Goal: Communication & Community: Ask a question

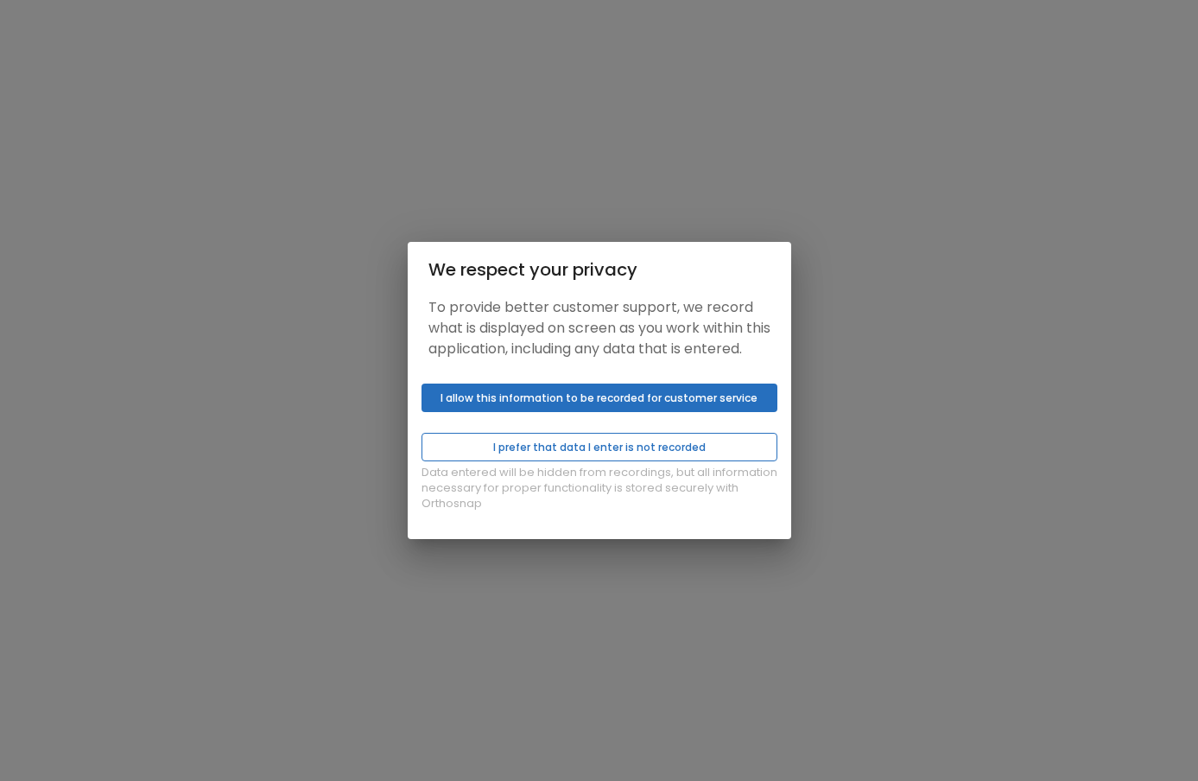
click at [526, 461] on button "I prefer that data I enter is not recorded" at bounding box center [599, 447] width 356 height 28
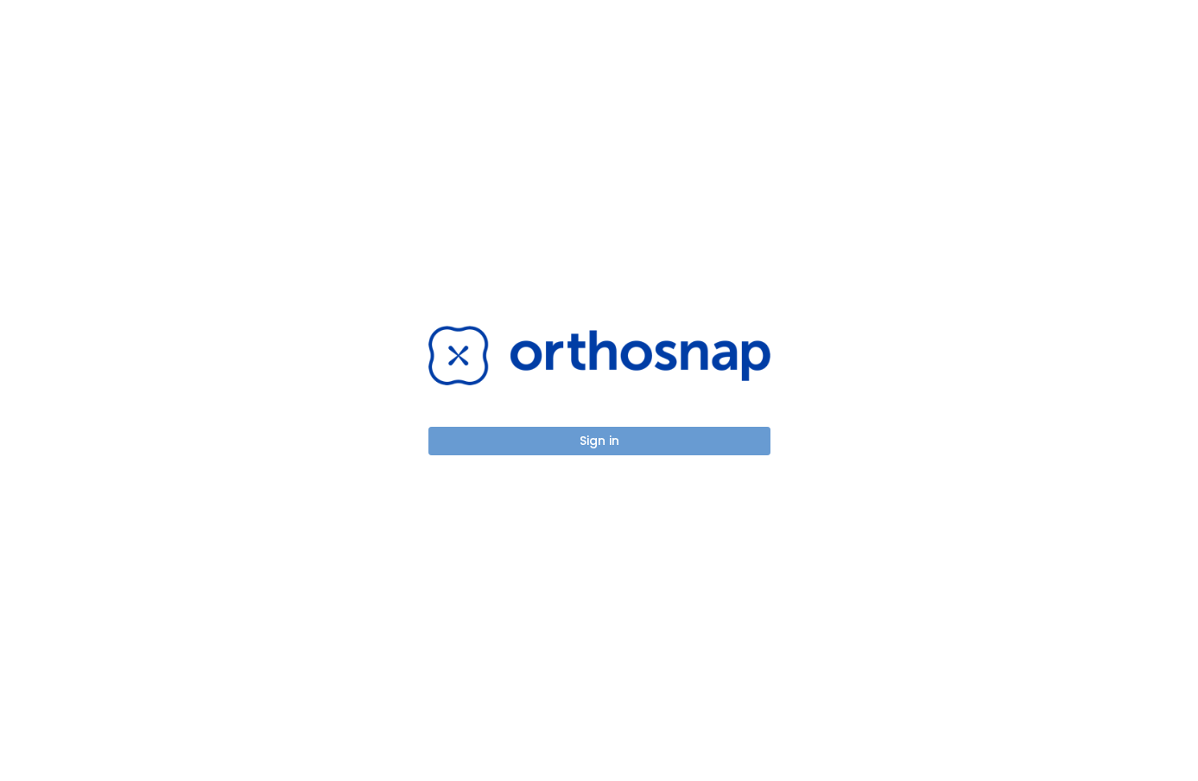
click at [691, 428] on button "Sign in" at bounding box center [599, 441] width 342 height 28
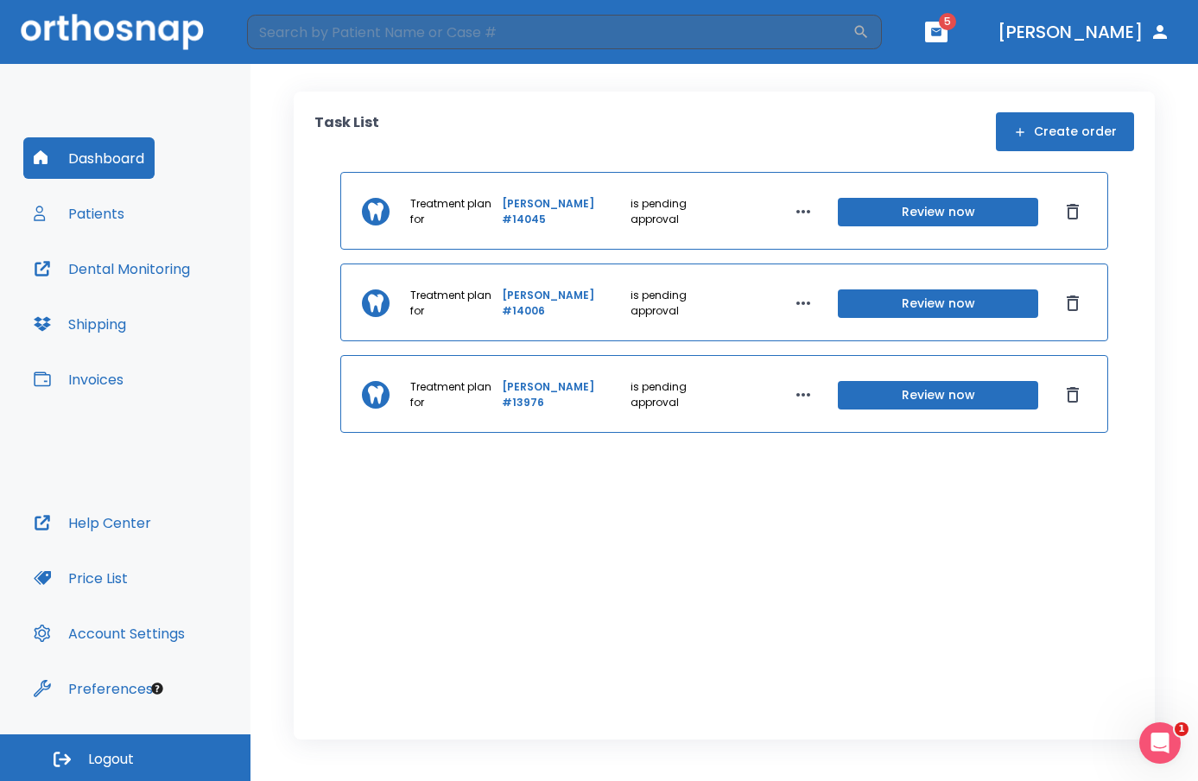
click at [845, 214] on button "Review now" at bounding box center [938, 212] width 200 height 28
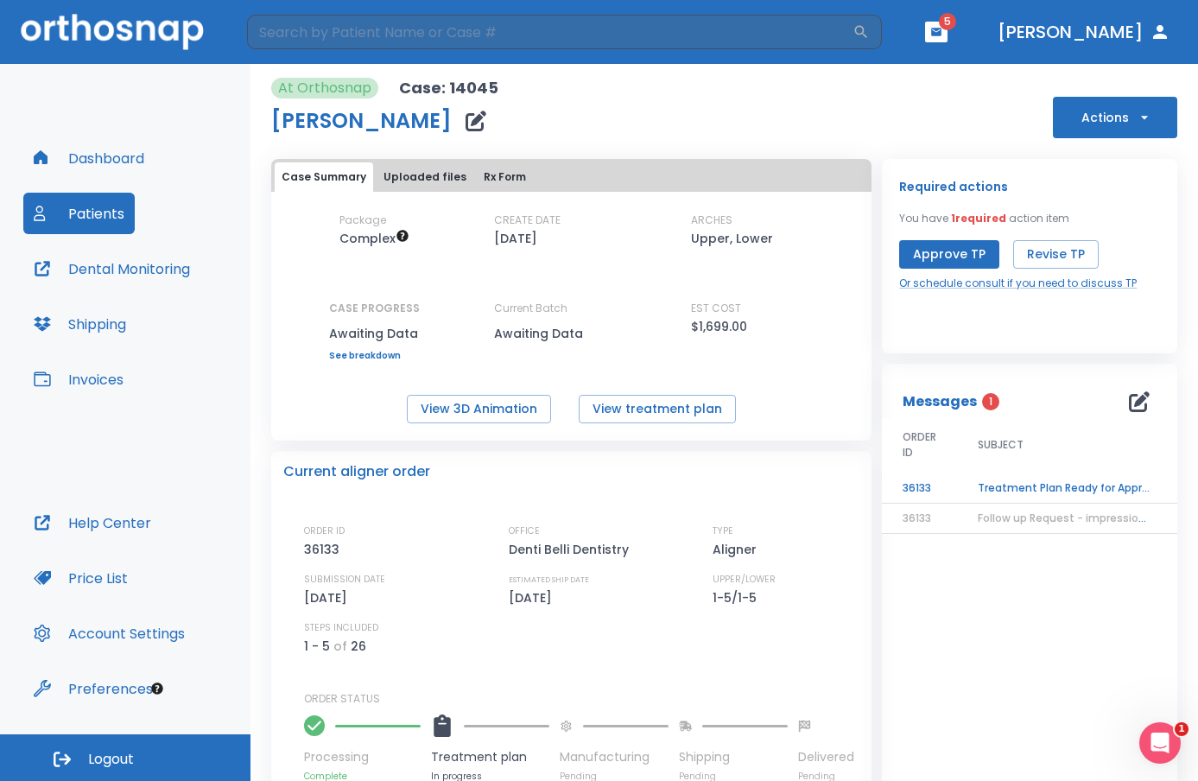
scroll to position [86, 0]
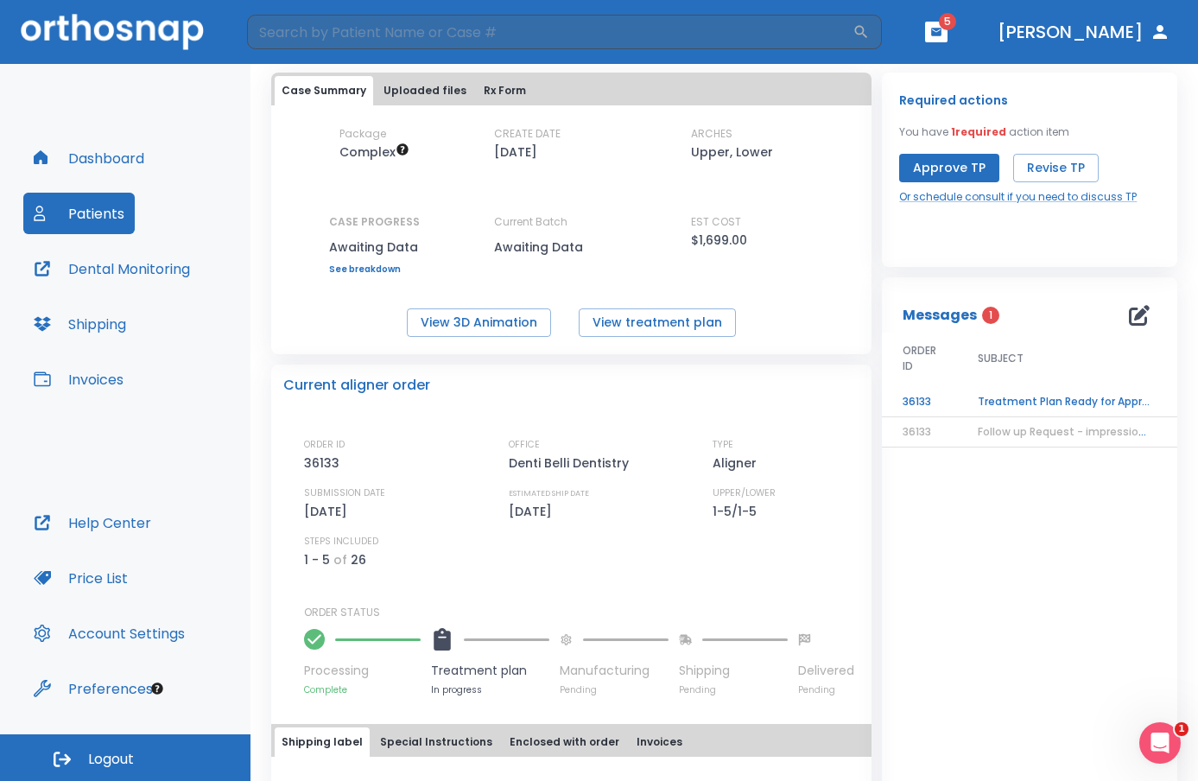
click at [1016, 401] on td "Treatment Plan Ready for Approval!" at bounding box center [1065, 402] width 216 height 30
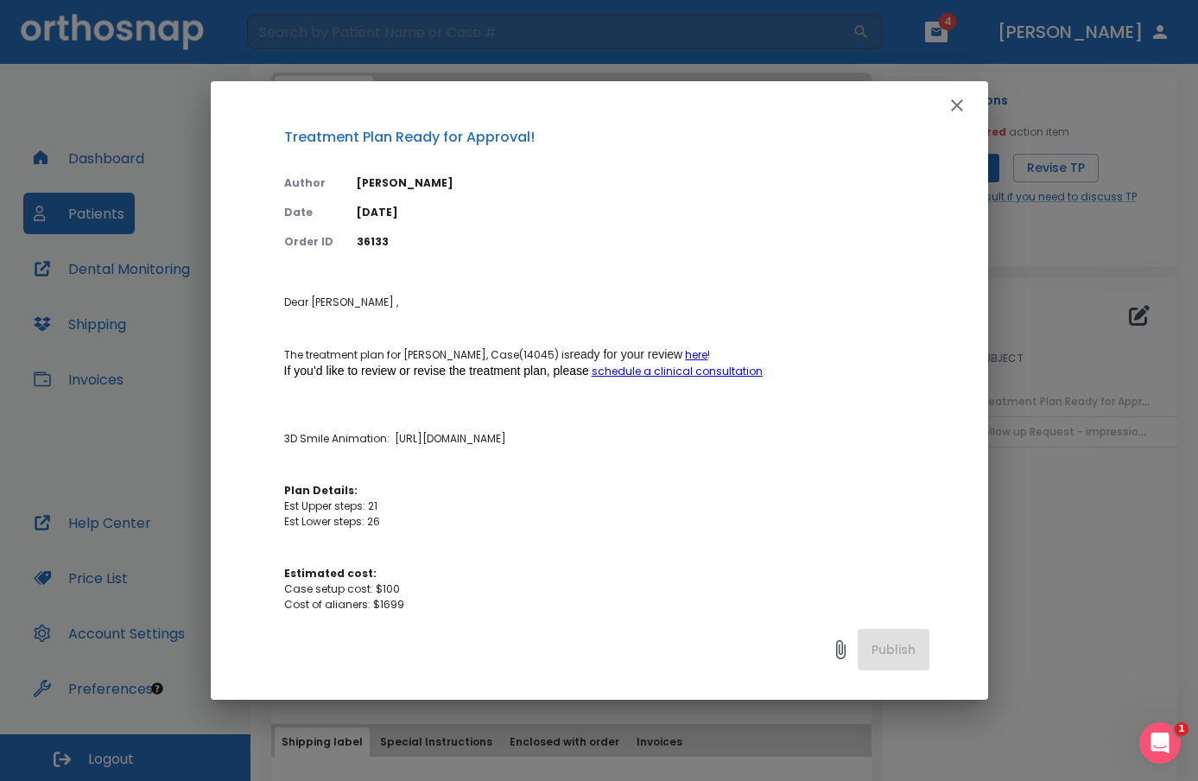
scroll to position [0, 0]
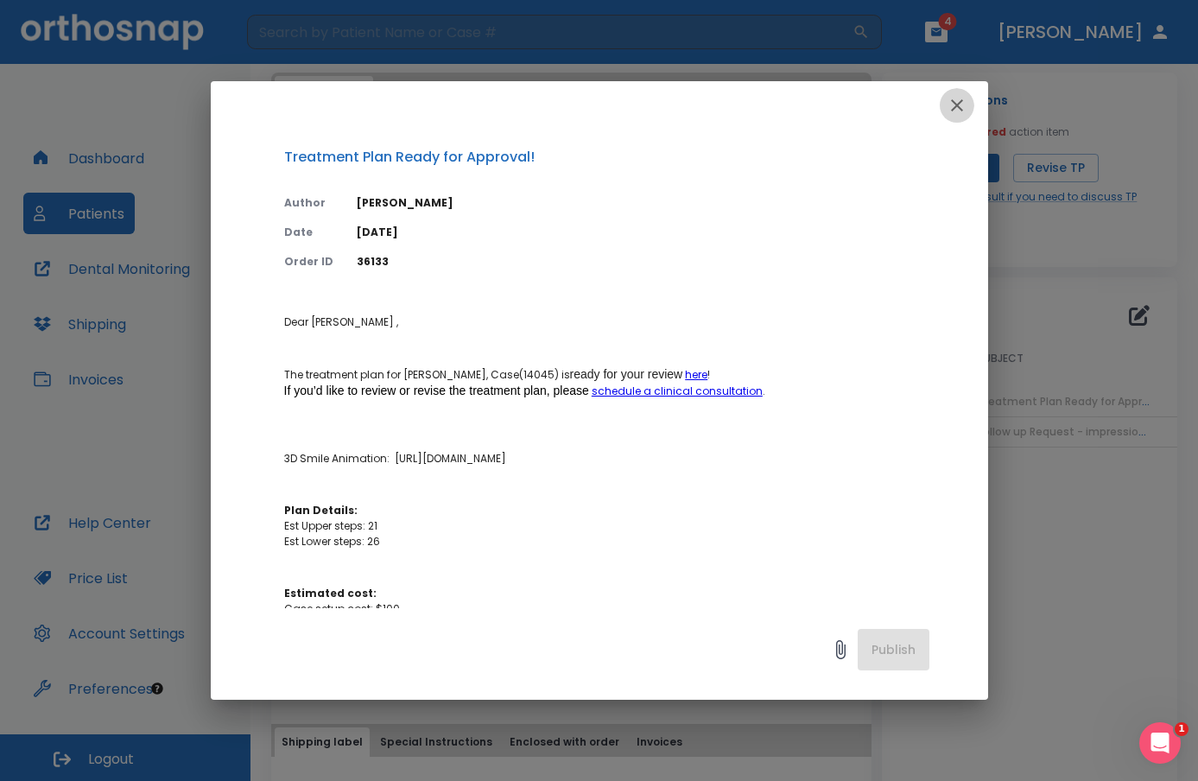
click at [966, 109] on icon "button" at bounding box center [956, 105] width 21 height 21
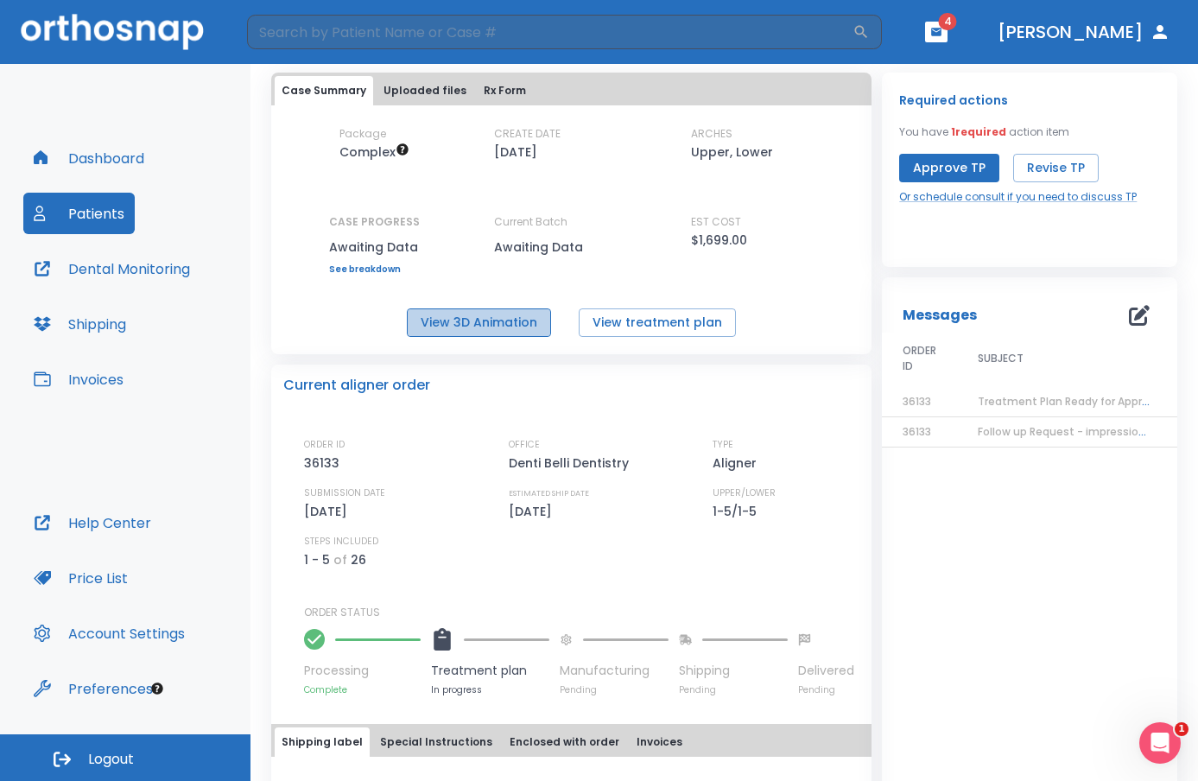
click at [479, 326] on button "View 3D Animation" at bounding box center [479, 322] width 144 height 28
click at [489, 322] on button "View 3D Animation" at bounding box center [479, 322] width 144 height 28
click at [998, 402] on span "Treatment Plan Ready for Approval!" at bounding box center [1072, 401] width 190 height 15
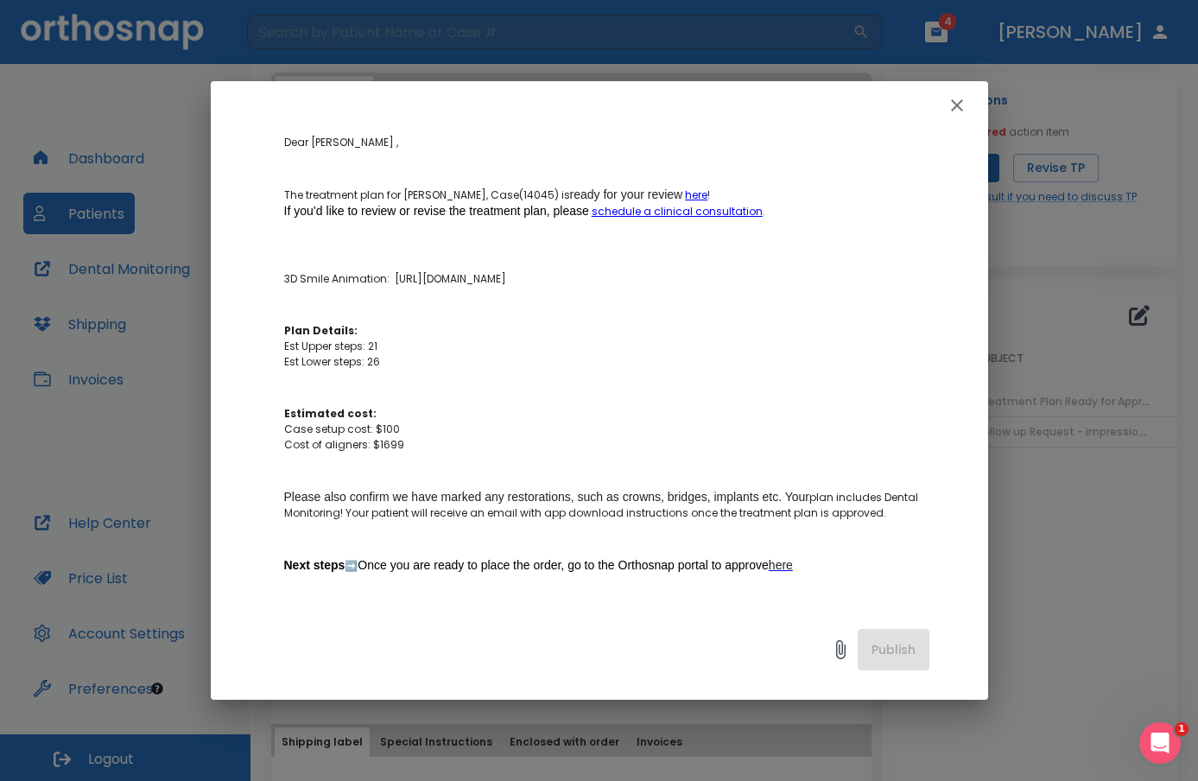
scroll to position [162, 0]
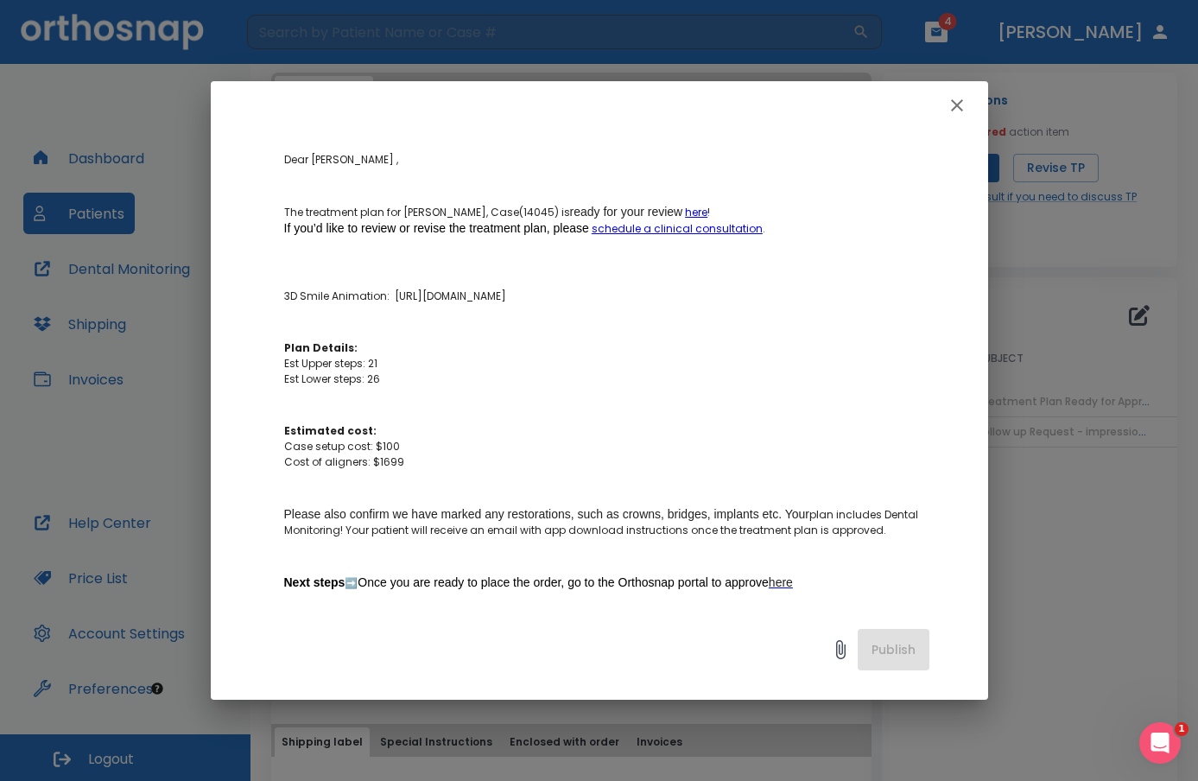
click at [965, 111] on icon "button" at bounding box center [956, 105] width 21 height 21
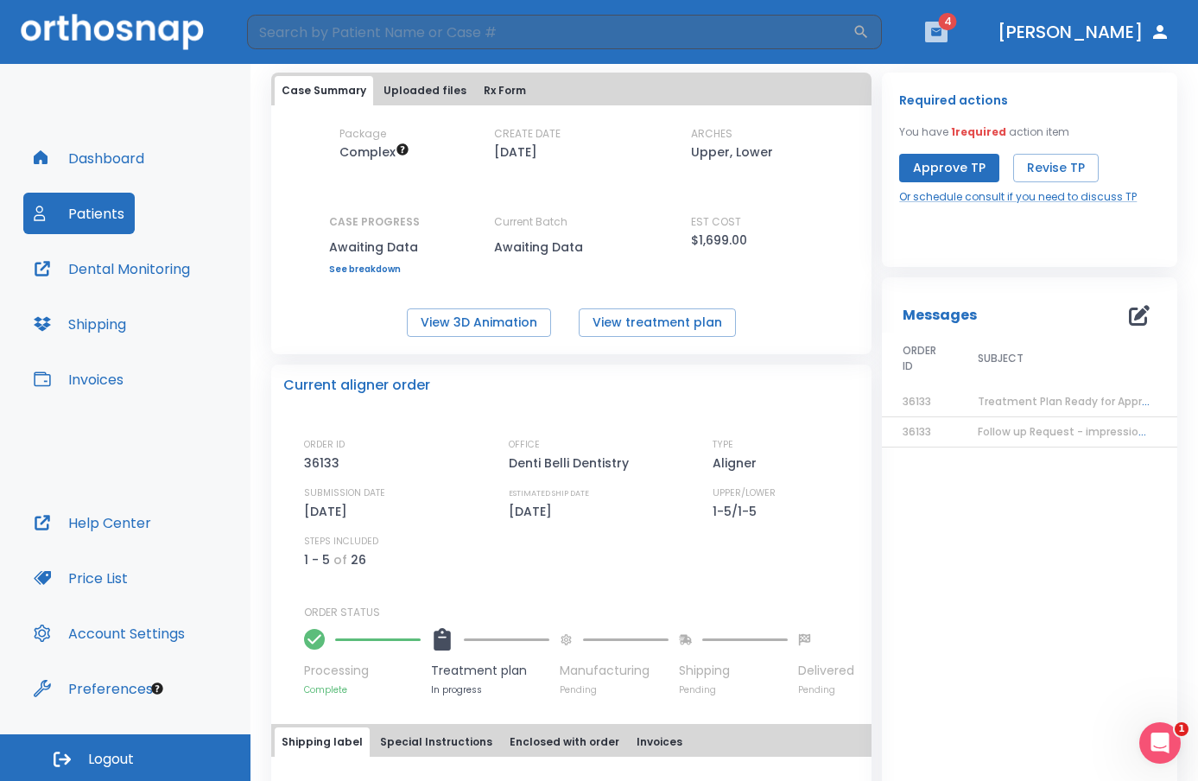
click at [942, 37] on icon "button" at bounding box center [936, 32] width 12 height 12
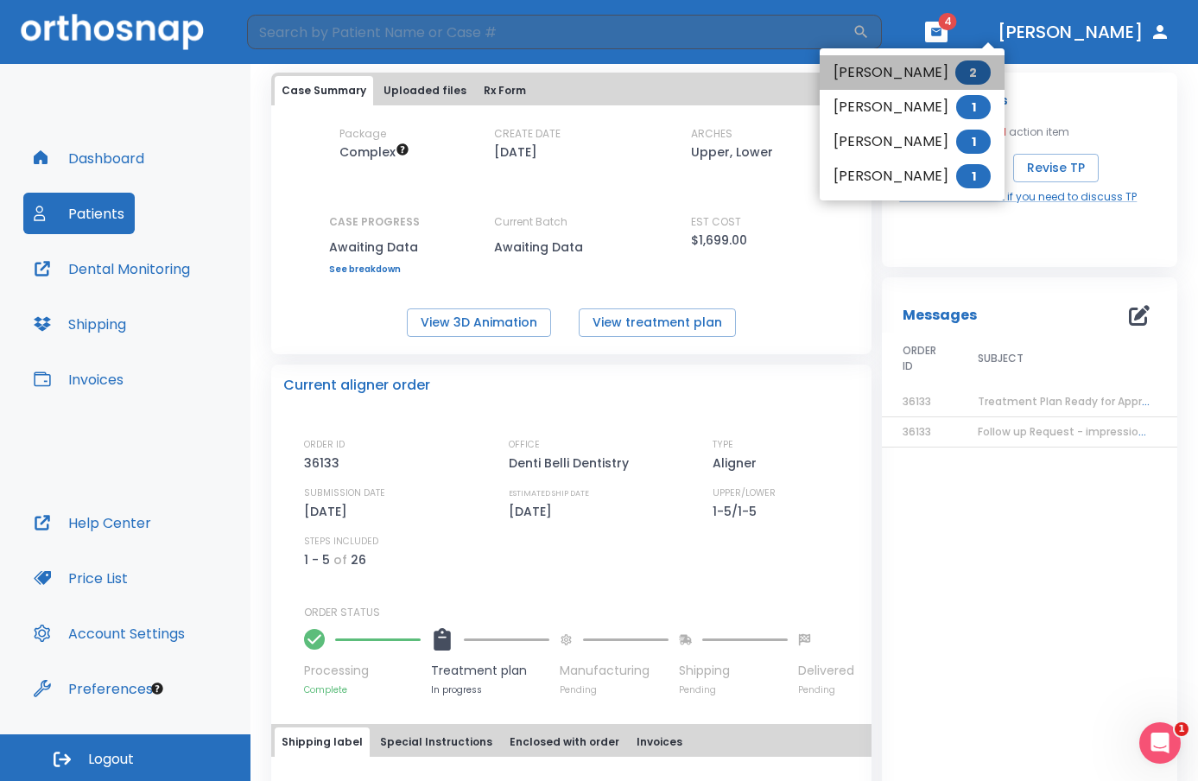
click at [948, 73] on li "Anna Phipps 2" at bounding box center [911, 72] width 185 height 35
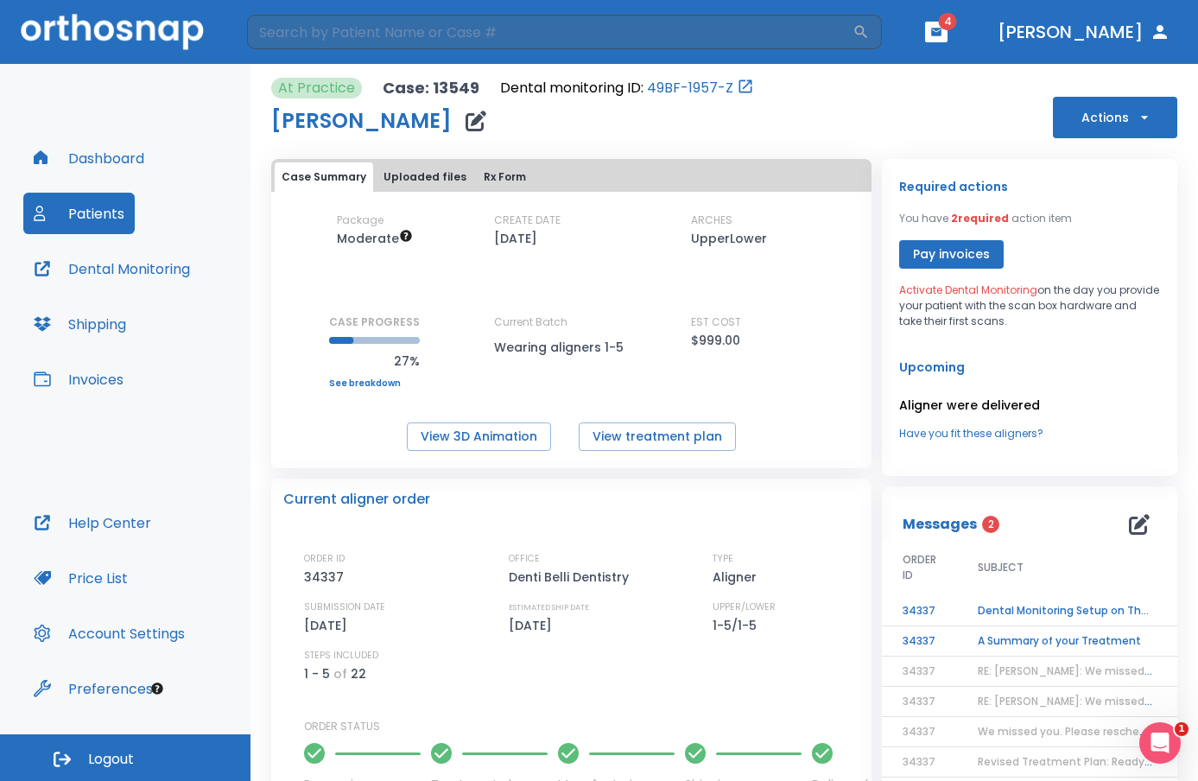
click at [941, 34] on icon "button" at bounding box center [936, 32] width 10 height 8
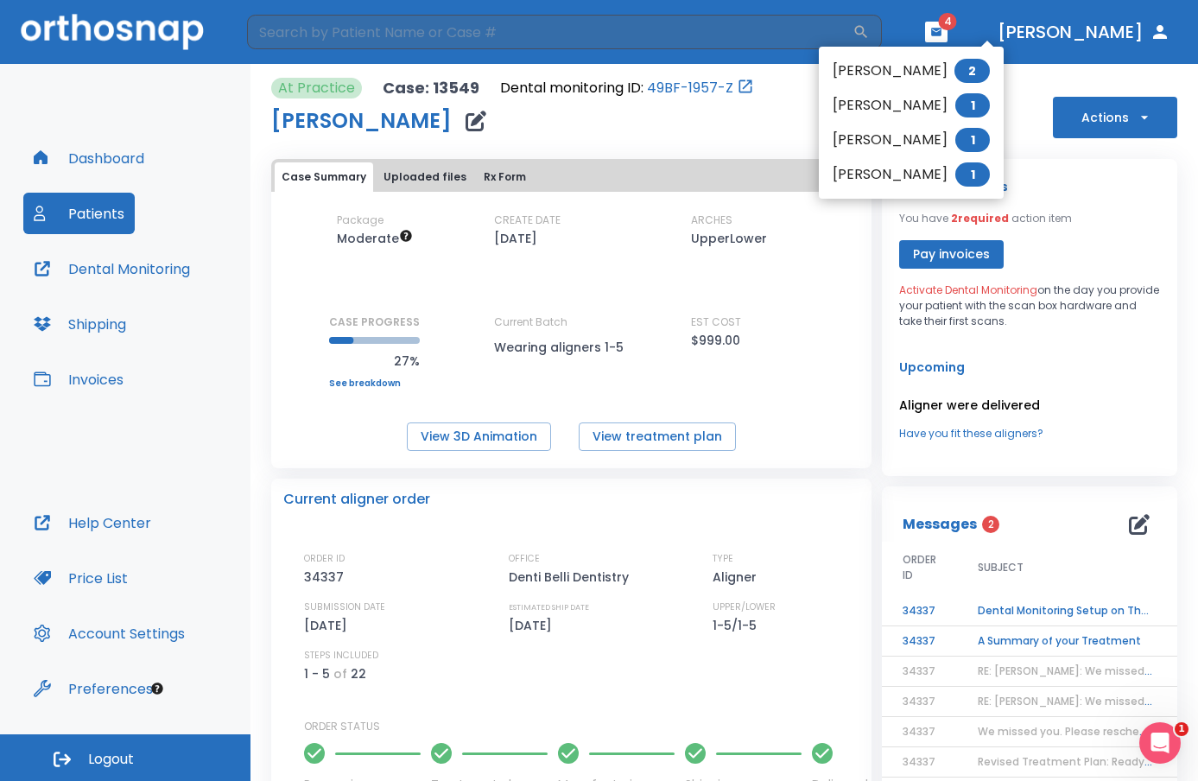
click at [901, 179] on li "Alayna Halbakken 1" at bounding box center [911, 174] width 185 height 35
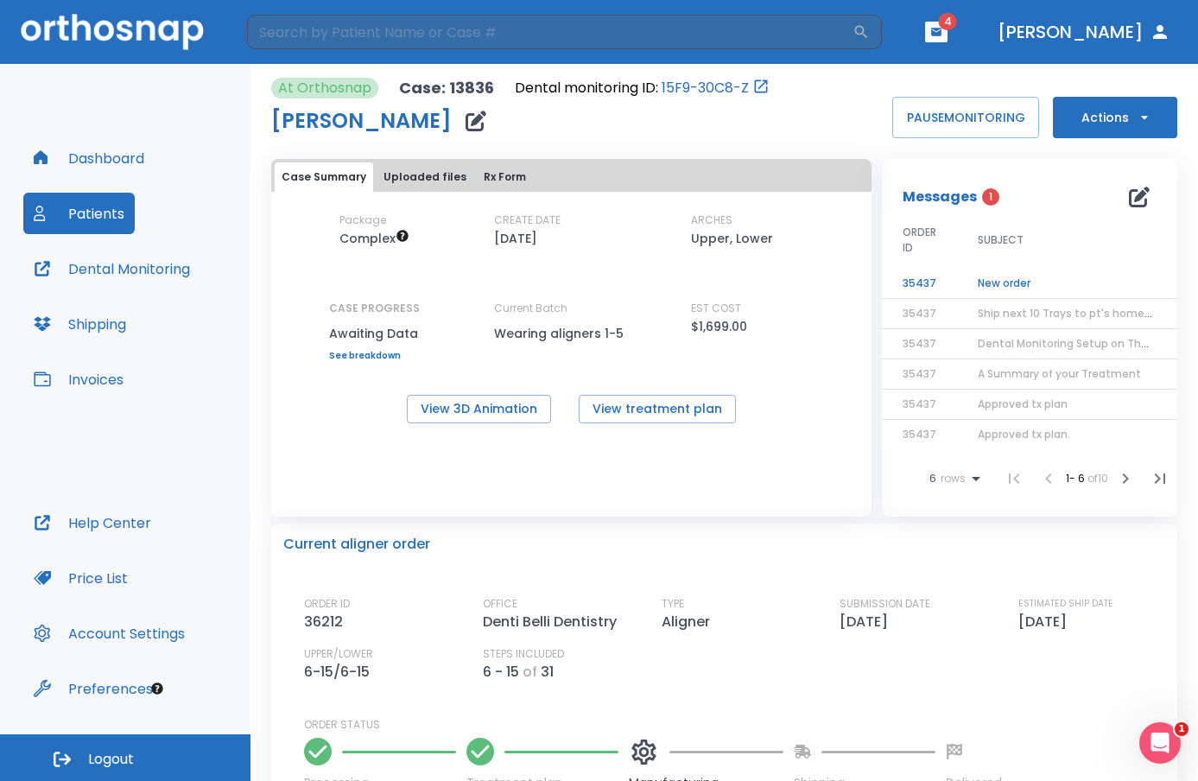
click at [1015, 276] on td "New order" at bounding box center [1065, 284] width 216 height 30
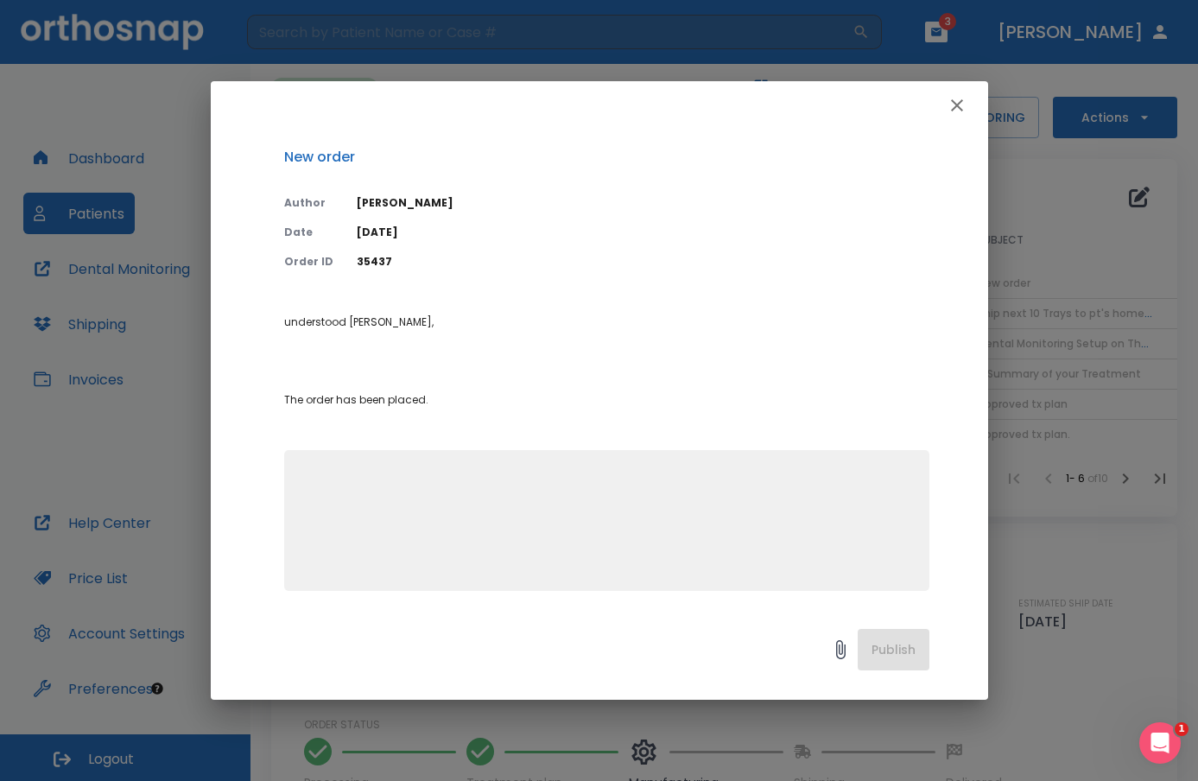
click at [957, 102] on icon "button" at bounding box center [956, 105] width 21 height 21
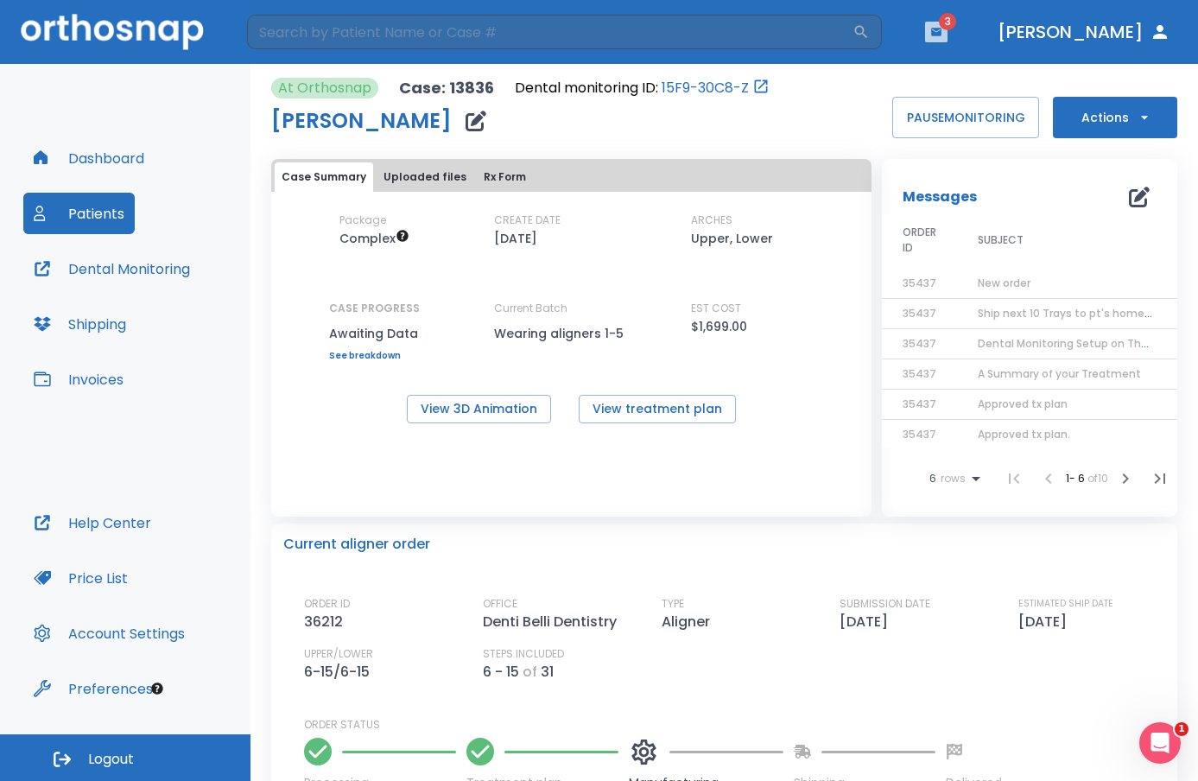
click at [947, 41] on button "button" at bounding box center [936, 32] width 22 height 21
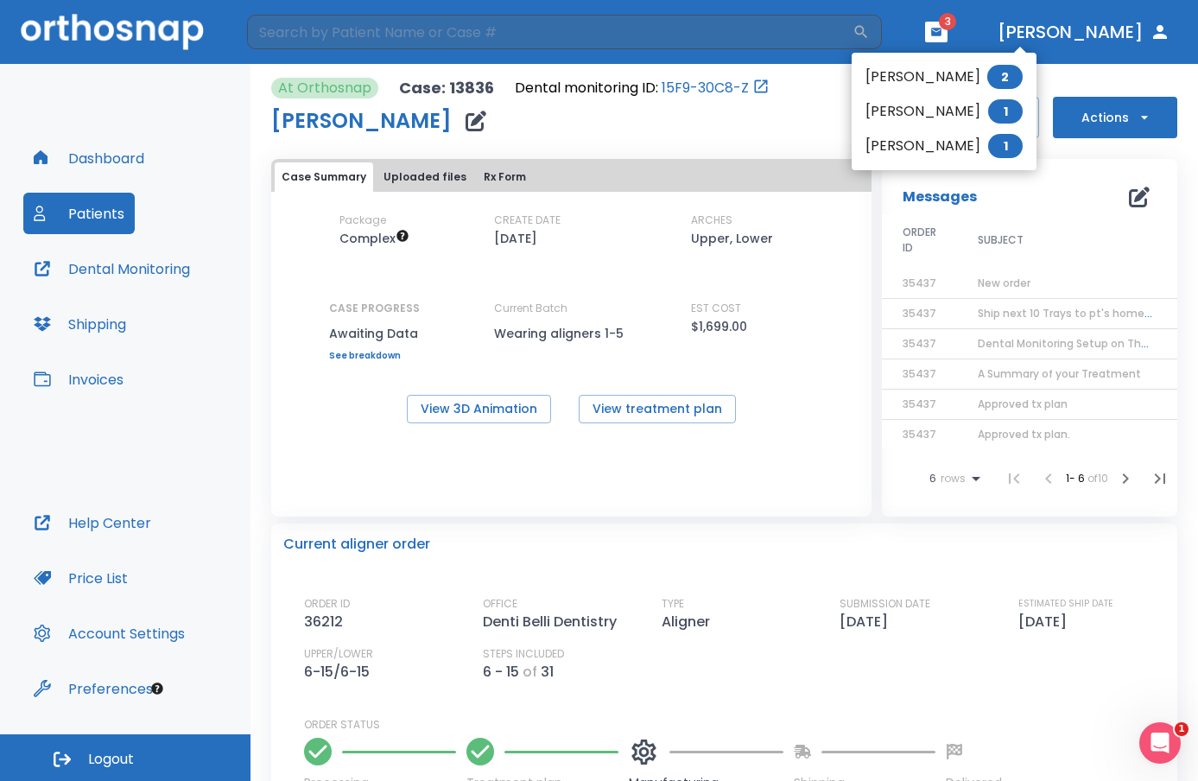
click at [940, 119] on li "Linh Trinh 1" at bounding box center [943, 111] width 185 height 35
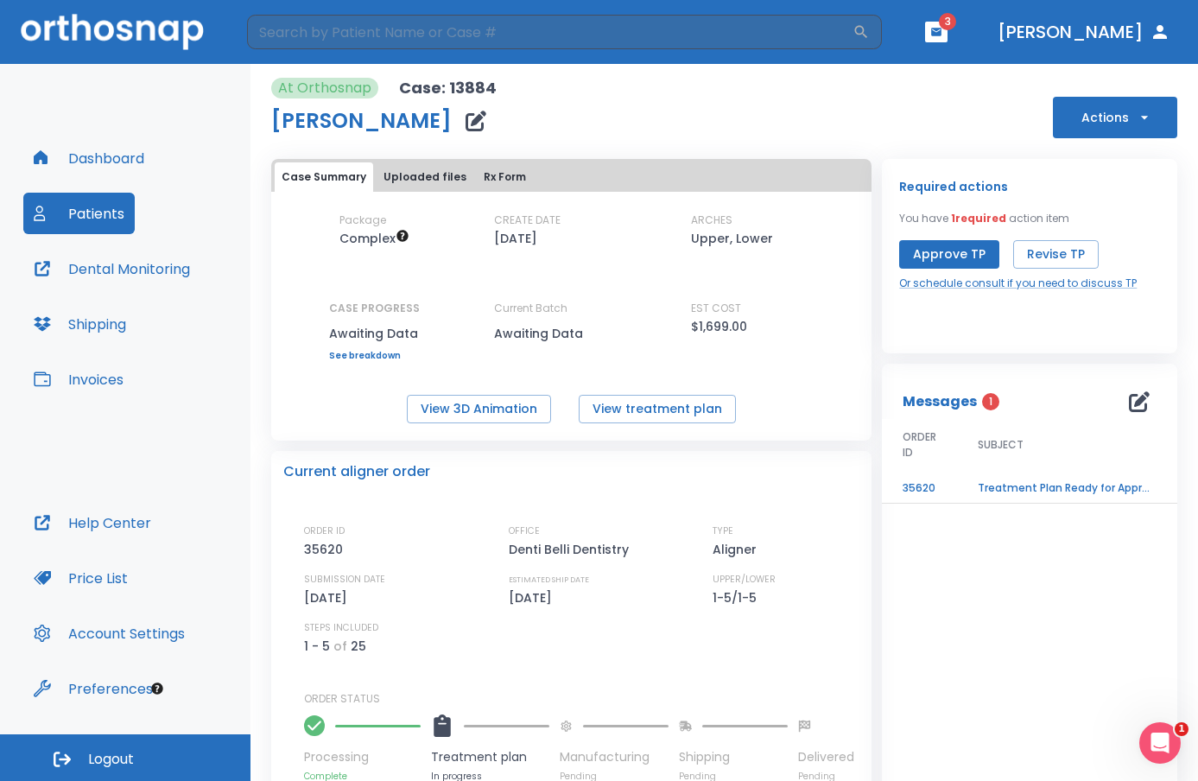
click at [947, 35] on button "button" at bounding box center [936, 32] width 22 height 21
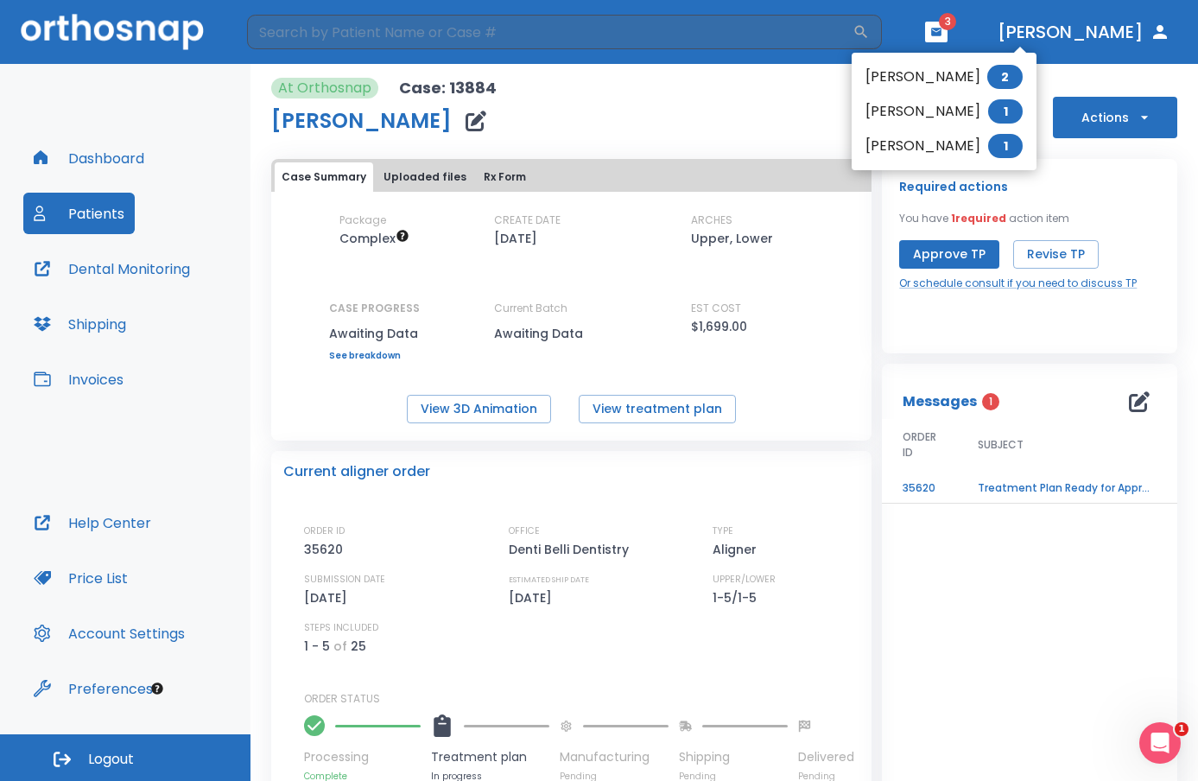
click at [88, 227] on div at bounding box center [599, 390] width 1198 height 781
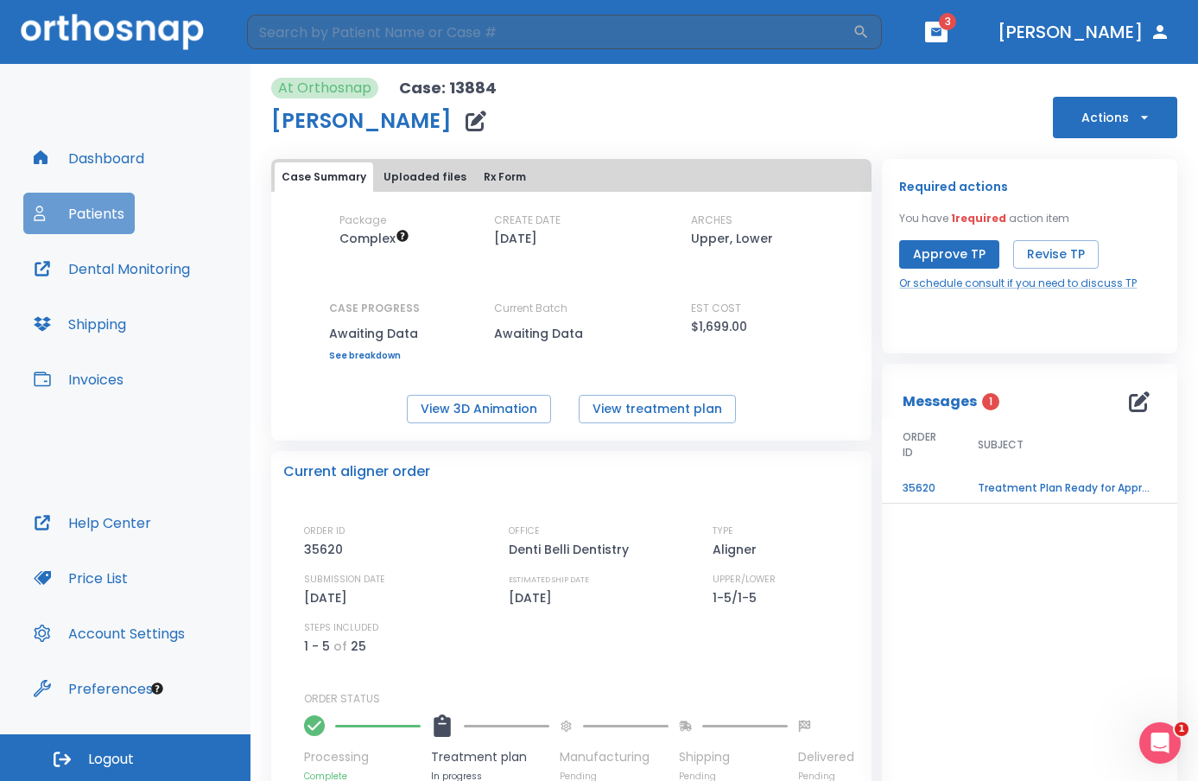
click at [88, 213] on button "Patients" at bounding box center [78, 213] width 111 height 41
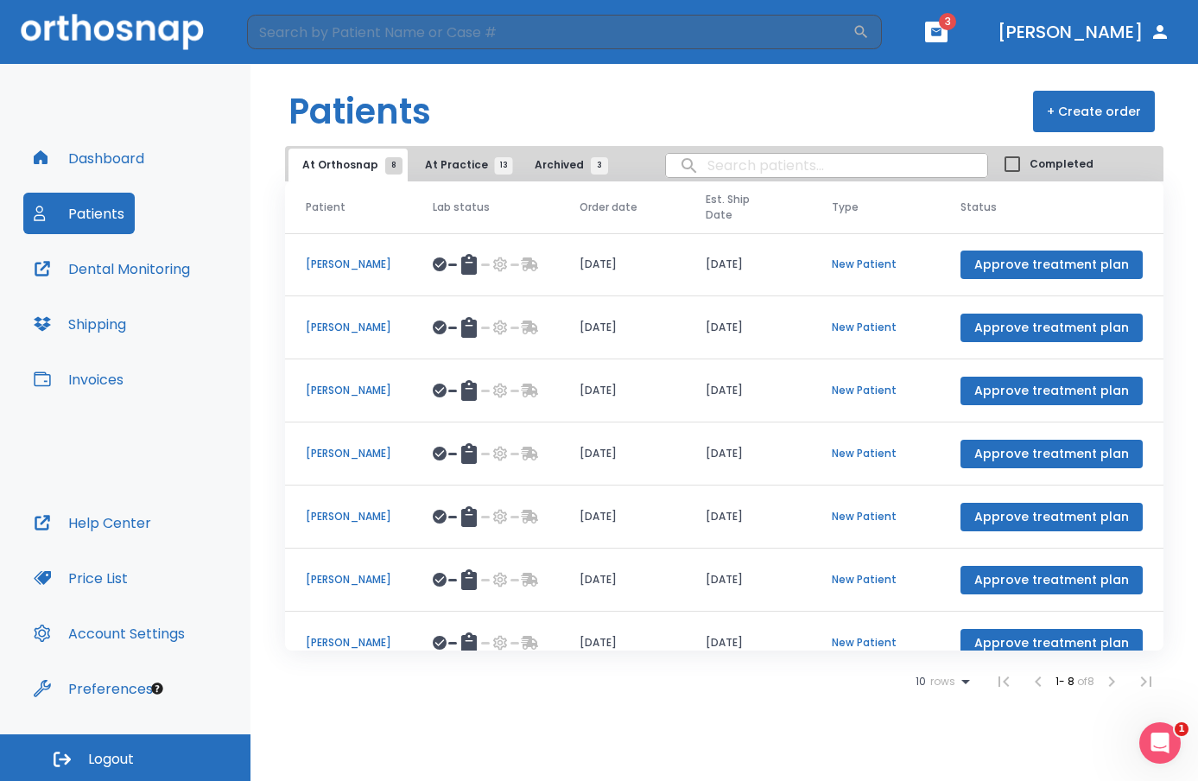
click at [334, 264] on p "[PERSON_NAME]" at bounding box center [348, 264] width 85 height 16
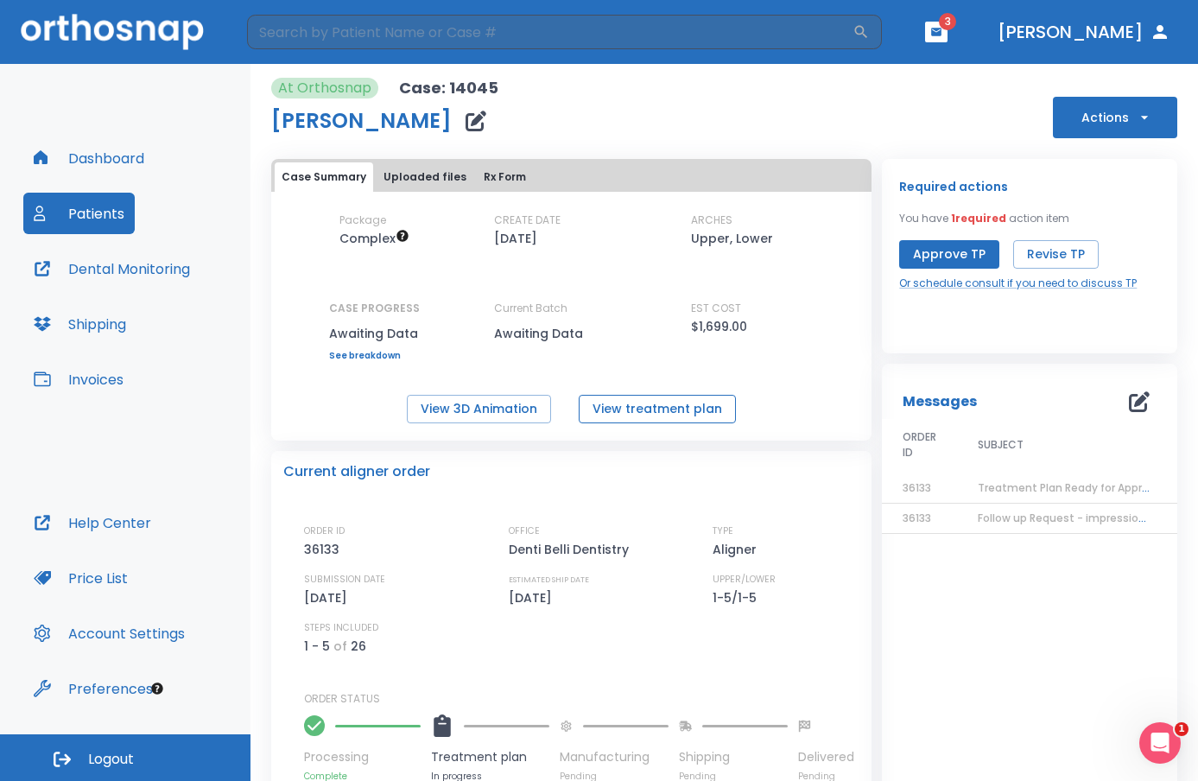
click at [679, 407] on button "View treatment plan" at bounding box center [657, 409] width 157 height 28
click at [1129, 403] on icon "button" at bounding box center [1139, 401] width 21 height 21
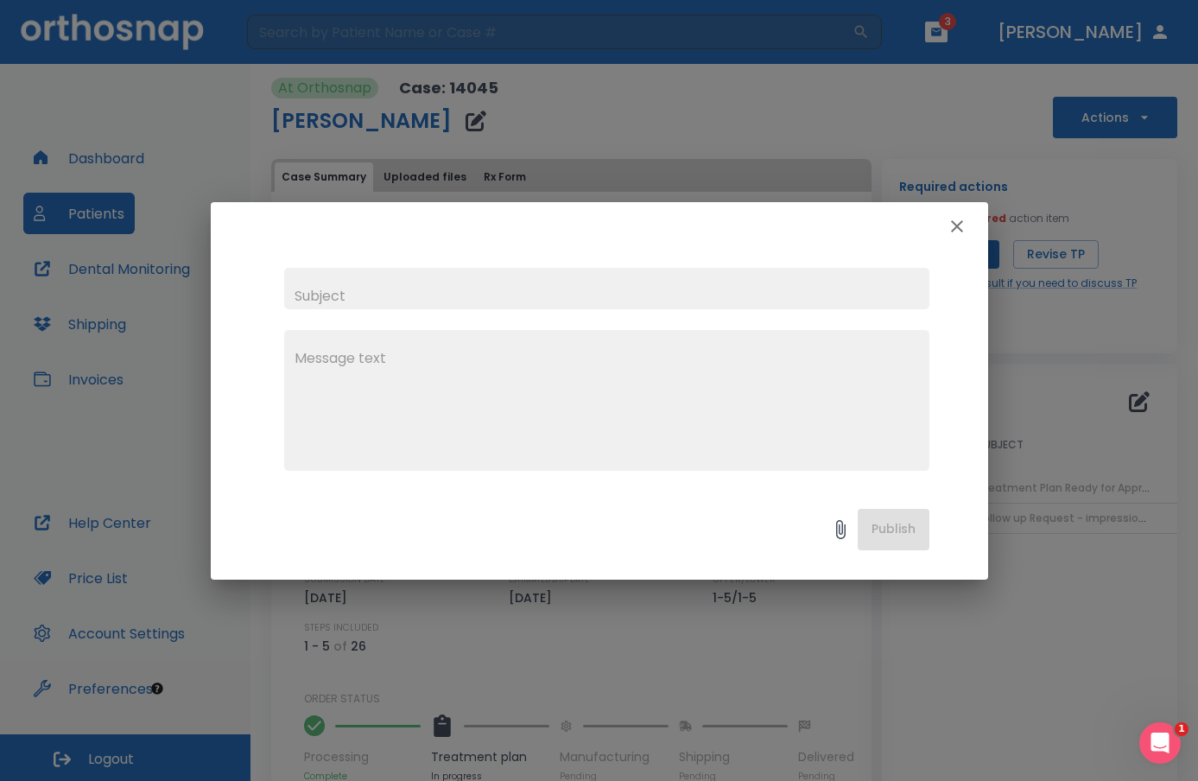
click at [442, 301] on input "text" at bounding box center [606, 288] width 645 height 41
type input "Intrude posterior teeth"
click at [402, 356] on textarea "Can we intrude poster teeth?" at bounding box center [606, 407] width 624 height 119
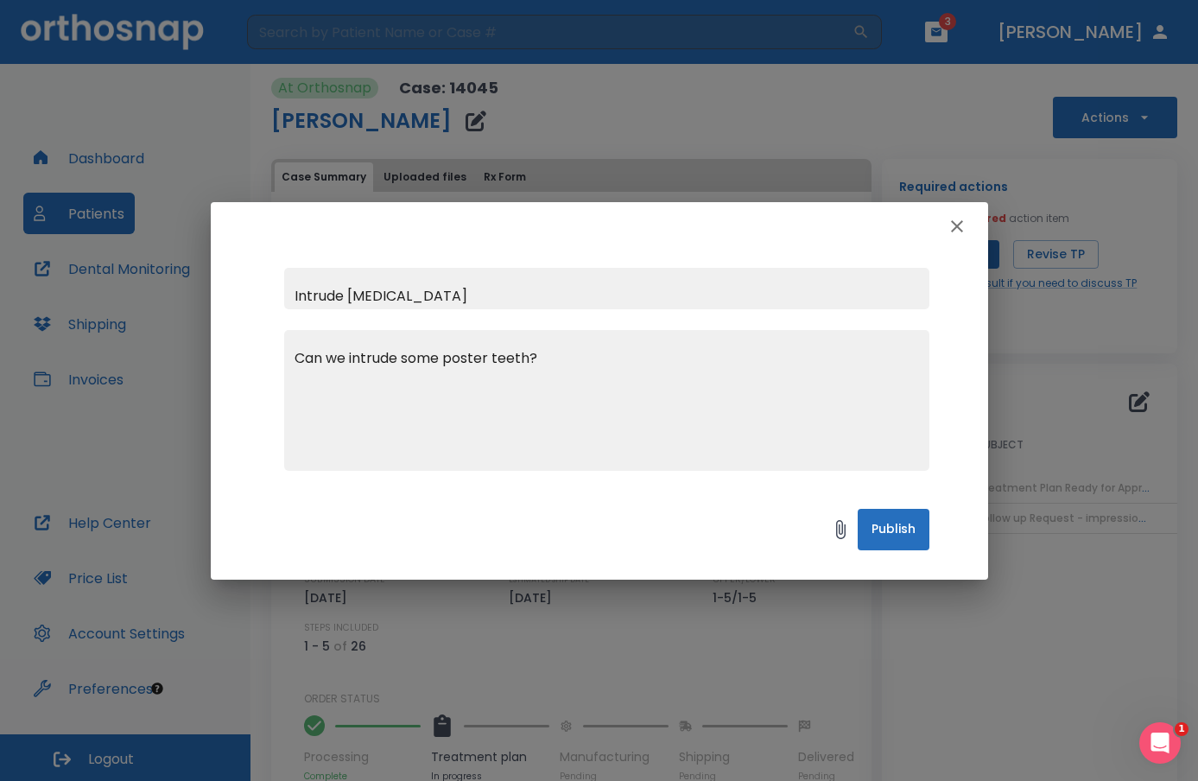
click at [558, 362] on textarea "Can we intrude some poster teeth?" at bounding box center [606, 407] width 624 height 119
type textarea "Can we intrude some poster teeth? Thoughts on rotating 2/3?"
click at [875, 522] on button "Publish" at bounding box center [893, 529] width 72 height 41
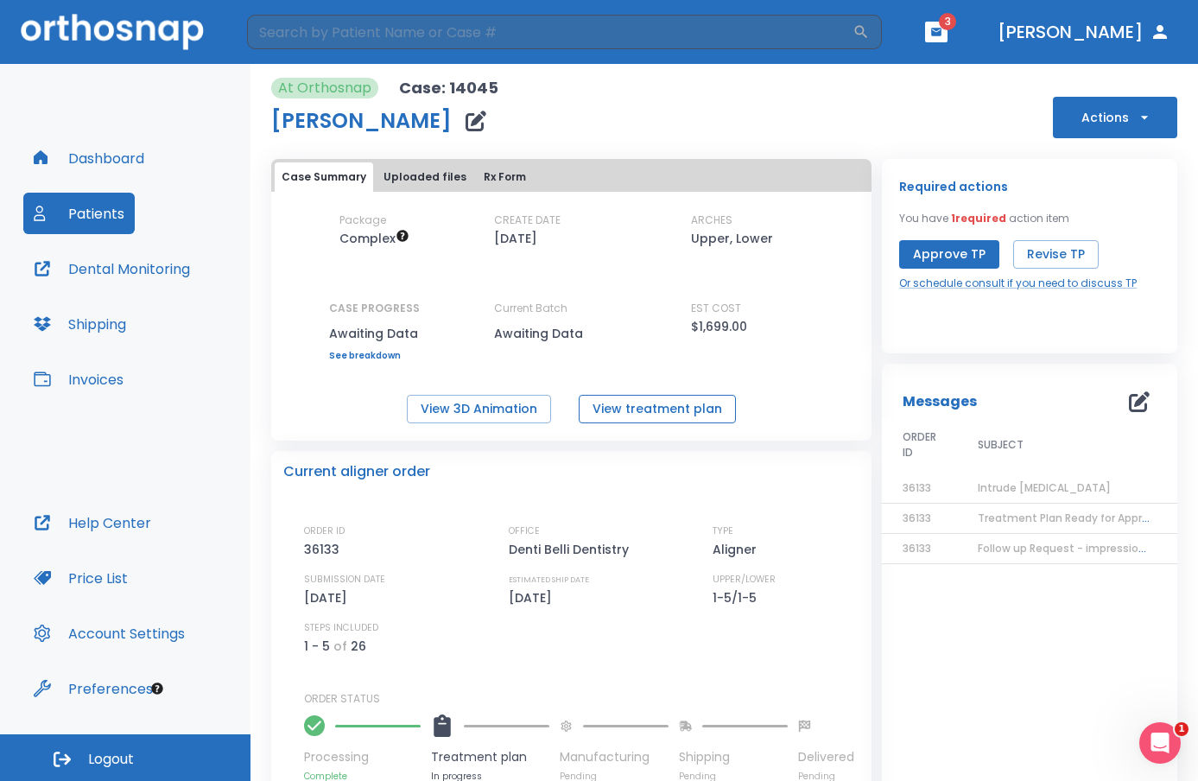
click at [666, 409] on button "View treatment plan" at bounding box center [657, 409] width 157 height 28
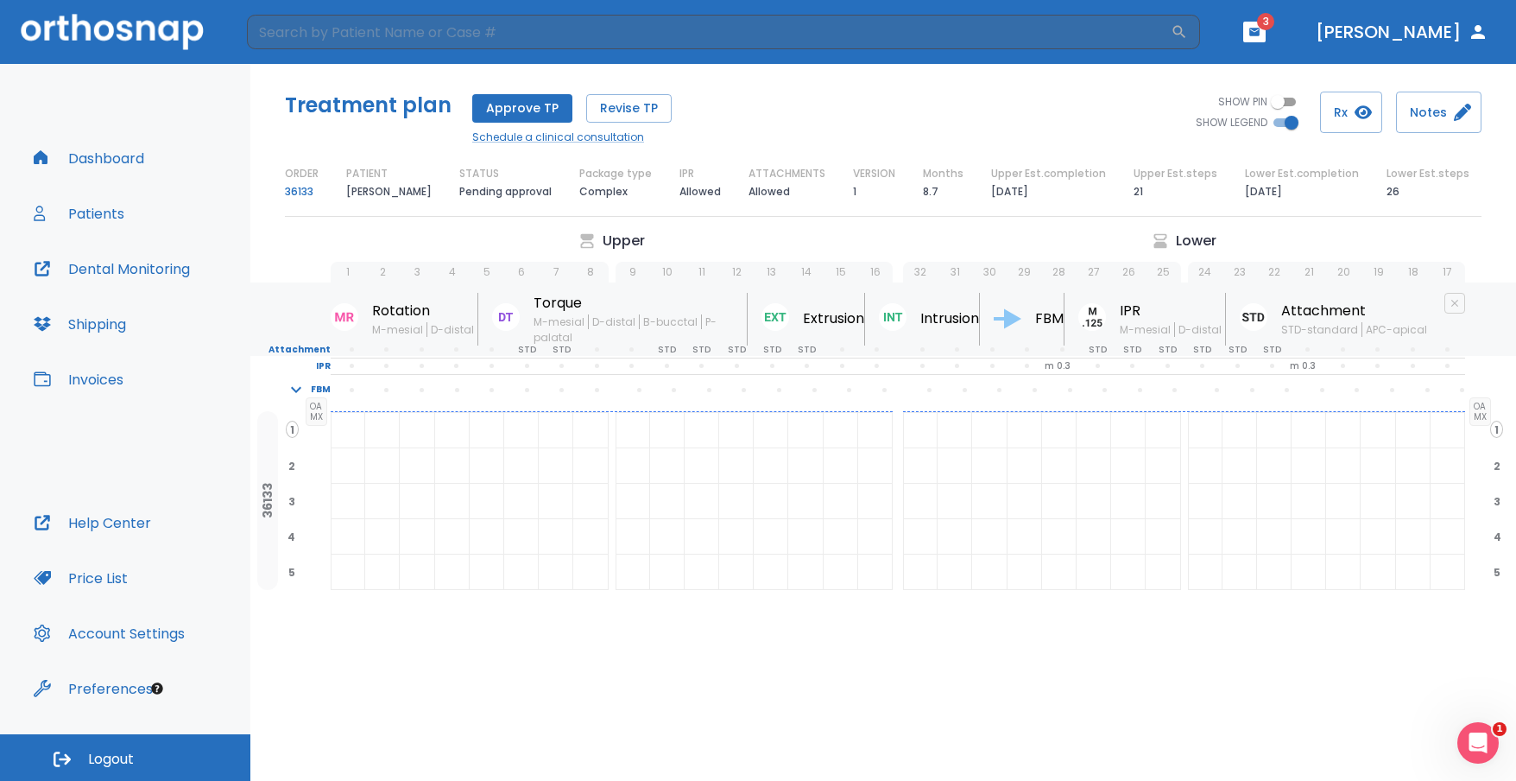
click at [1197, 23] on span "3" at bounding box center [1265, 21] width 17 height 17
click at [1053, 96] on div "SHOW PIN SHOW LEGEND Rx Notes" at bounding box center [1182, 112] width 598 height 41
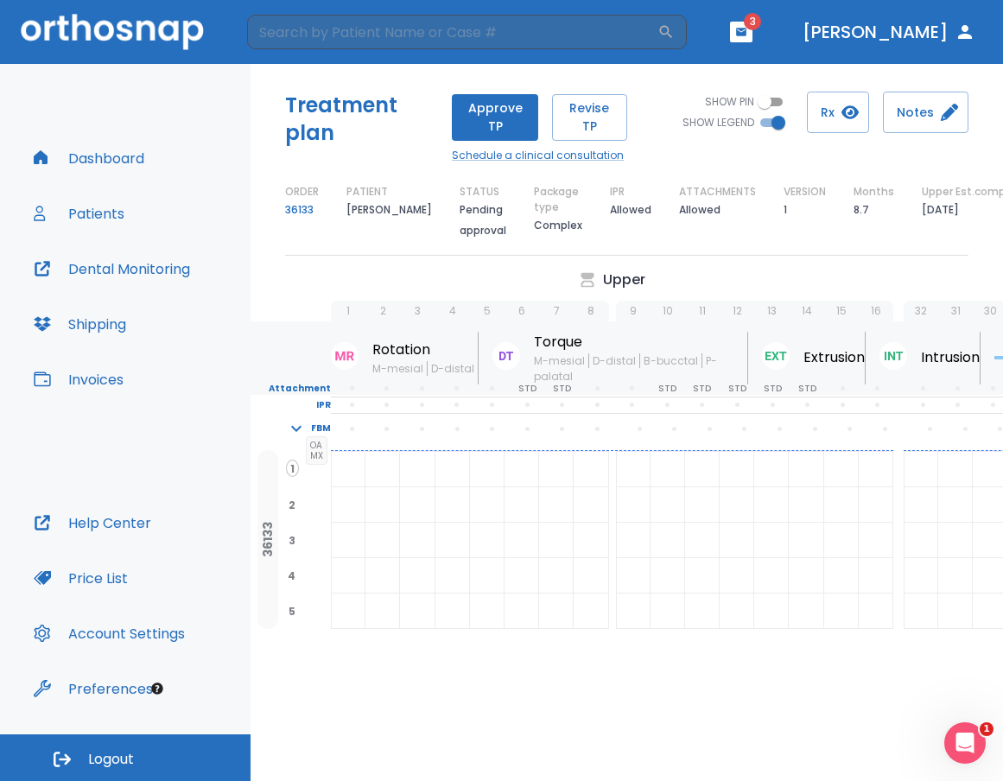
click at [270, 369] on div "Rotation M-mesial D-distal Torque M-mesial D-distal B-bucctal P-palatal Extrusi…" at bounding box center [897, 357] width 1295 height 73
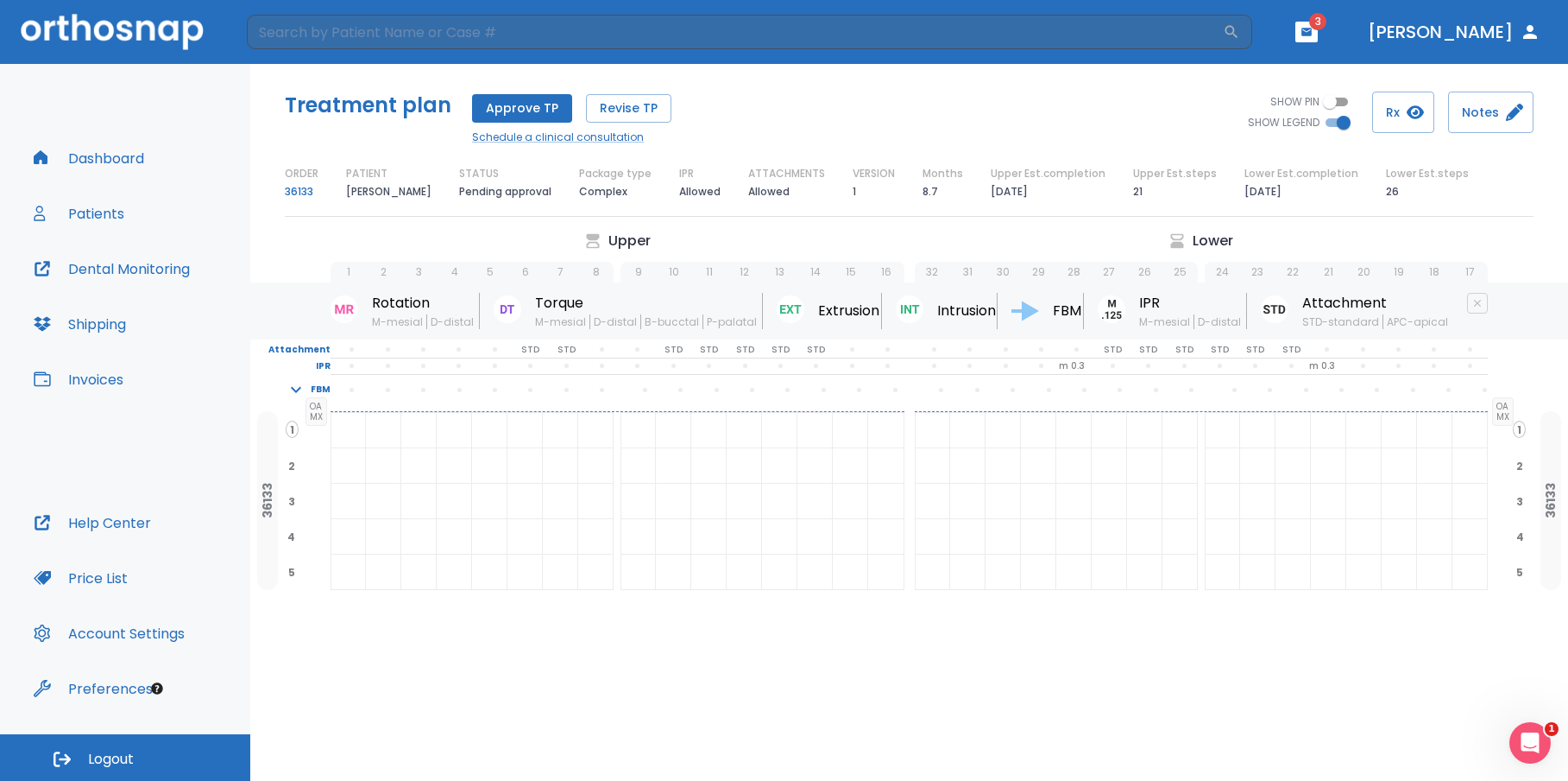
click at [274, 281] on div "Upper Lower 1 2 3 4 5 6 7 8 9 10 11 12 13 14 15 16 32 31 30 29 28 27 26 25 24 2…" at bounding box center [908, 257] width 1318 height 52
